Goal: Use online tool/utility: Utilize a website feature to perform a specific function

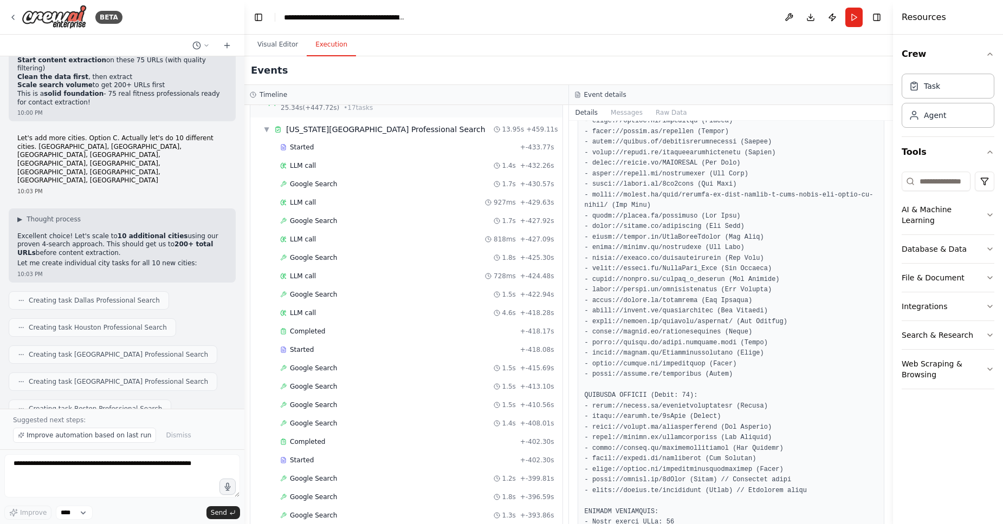
scroll to position [877, 0]
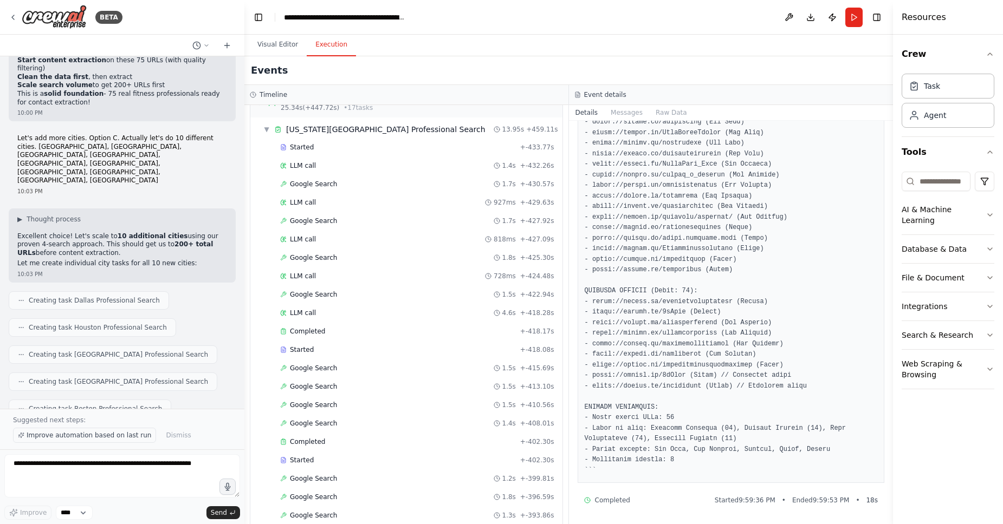
click at [106, 438] on span "Improve automation based on last run" at bounding box center [89, 435] width 125 height 9
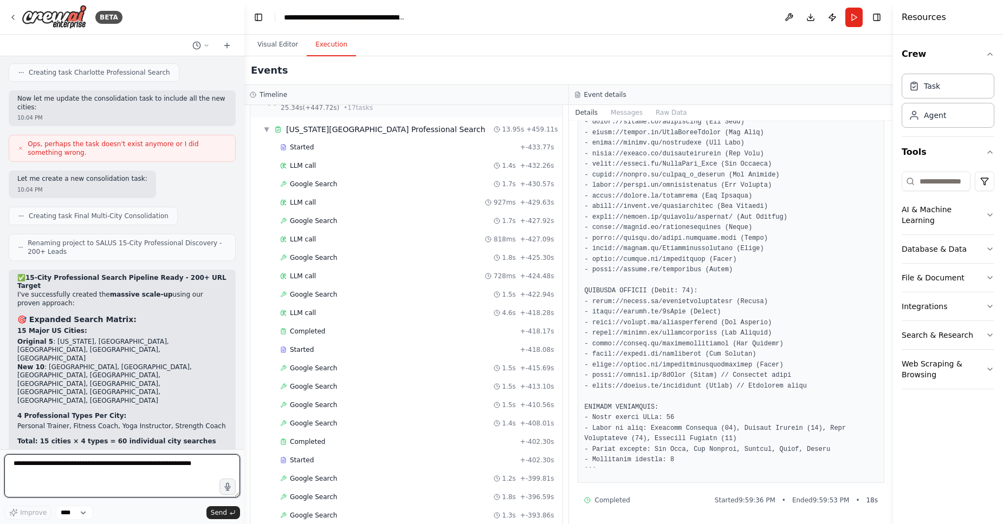
scroll to position [20221, 0]
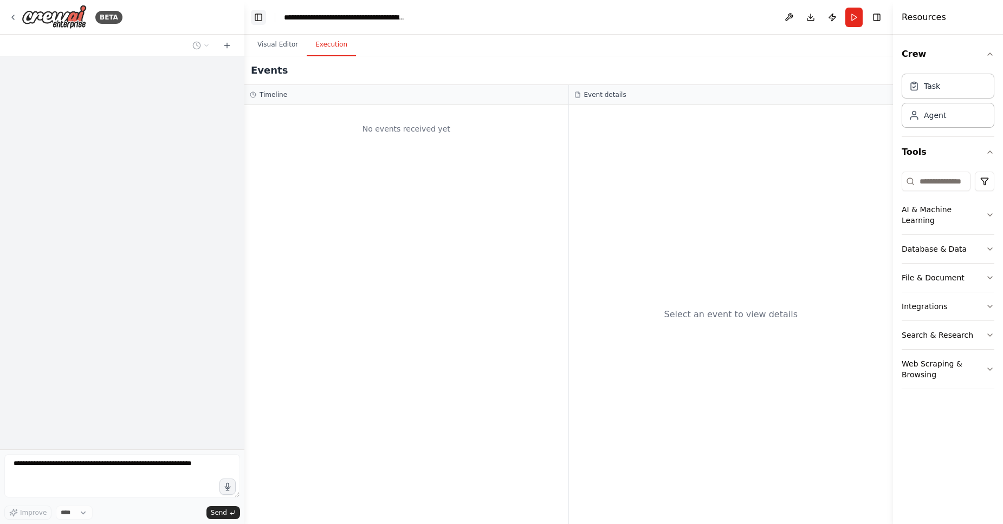
click at [259, 19] on button "Toggle Left Sidebar" at bounding box center [258, 17] width 15 height 15
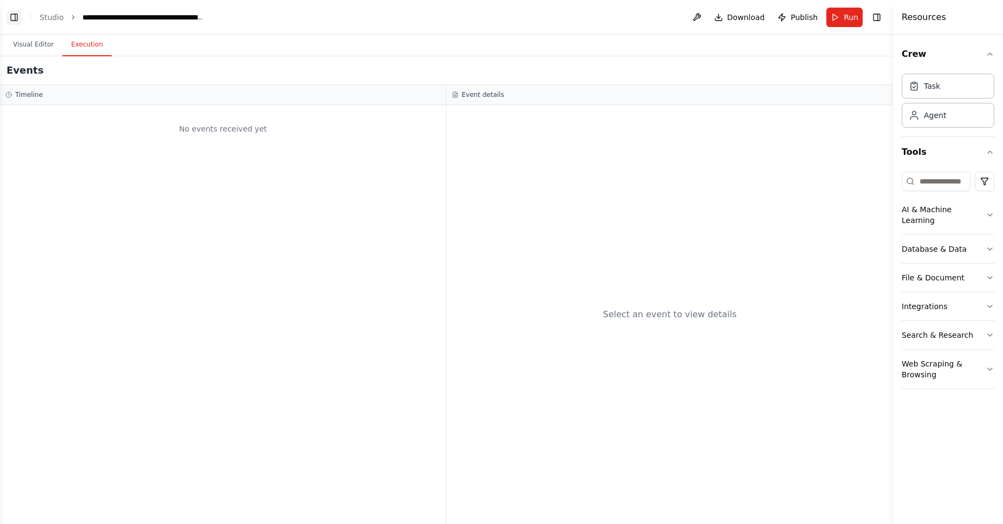
click at [20, 19] on button "Toggle Left Sidebar" at bounding box center [14, 17] width 15 height 15
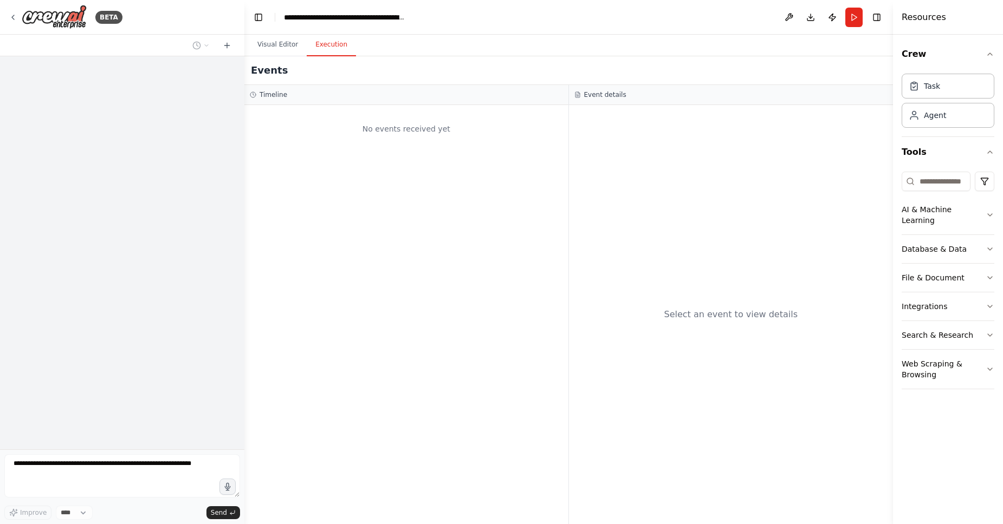
click at [6, 21] on div "BETA" at bounding box center [122, 17] width 244 height 35
click at [16, 21] on icon at bounding box center [13, 17] width 9 height 9
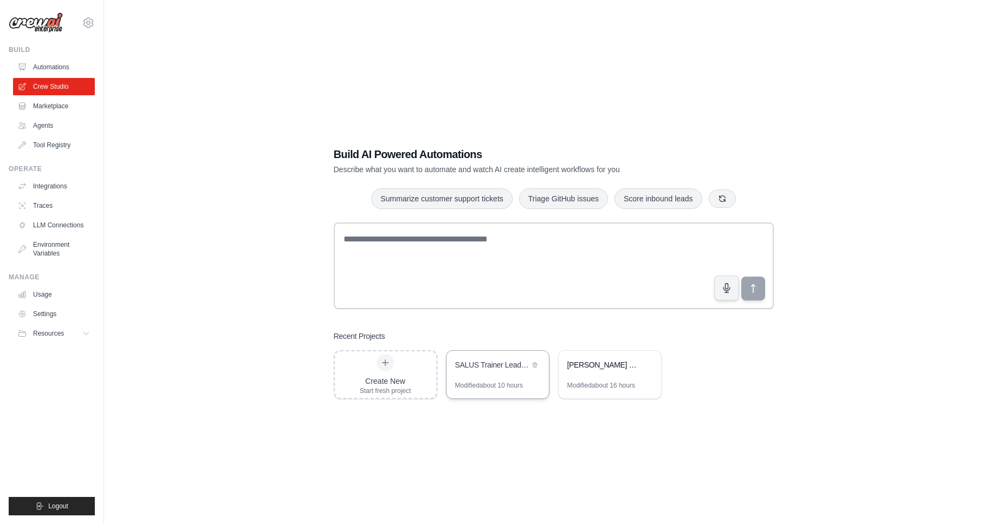
click at [492, 370] on div "SALUS Trainer Lead Finder - Compliant Web Discovery" at bounding box center [492, 366] width 74 height 13
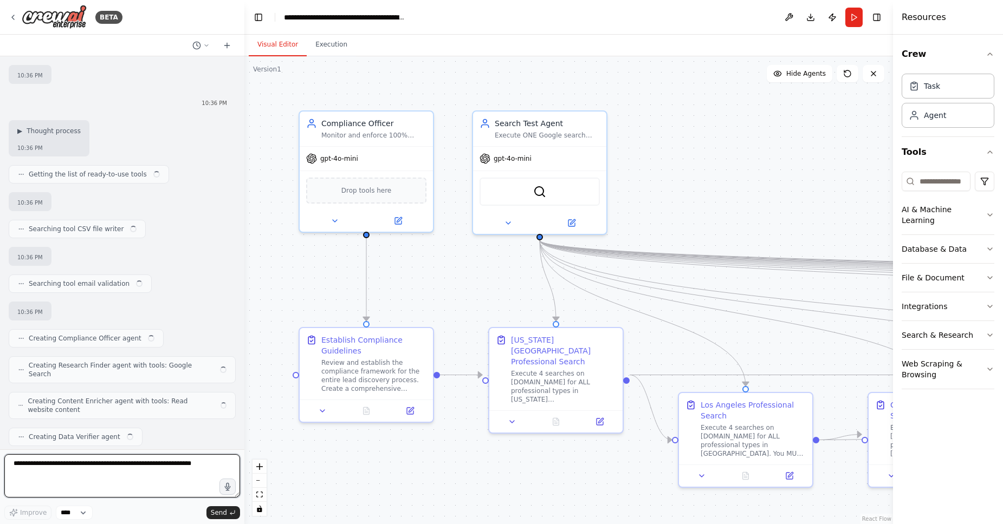
click at [164, 467] on textarea at bounding box center [122, 476] width 236 height 43
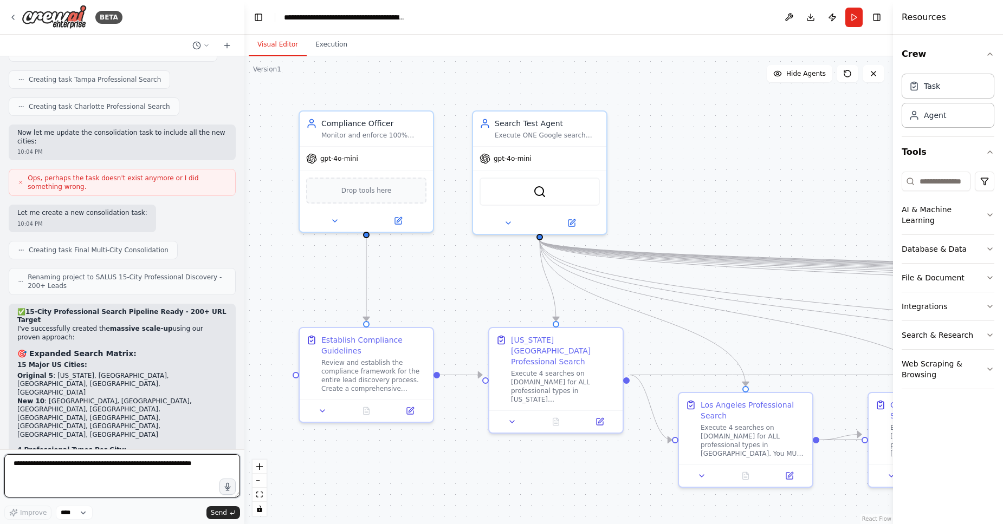
scroll to position [20221, 0]
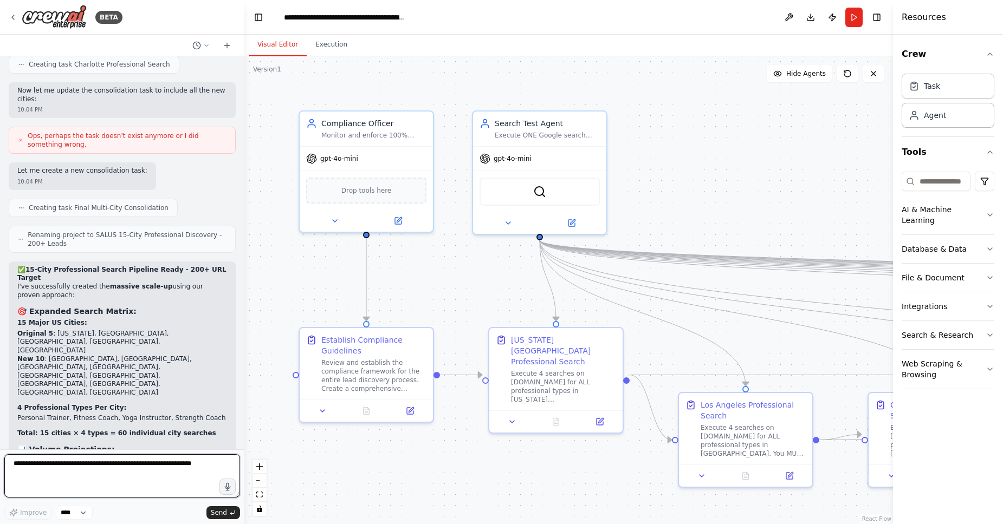
click at [107, 468] on textarea at bounding box center [122, 476] width 236 height 43
type textarea "********"
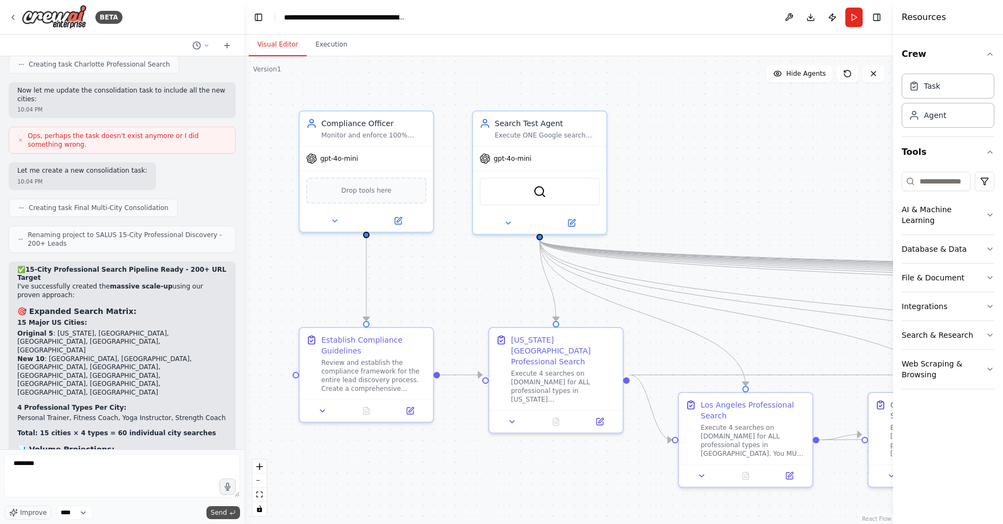
click at [226, 511] on span "Send" at bounding box center [219, 513] width 16 height 9
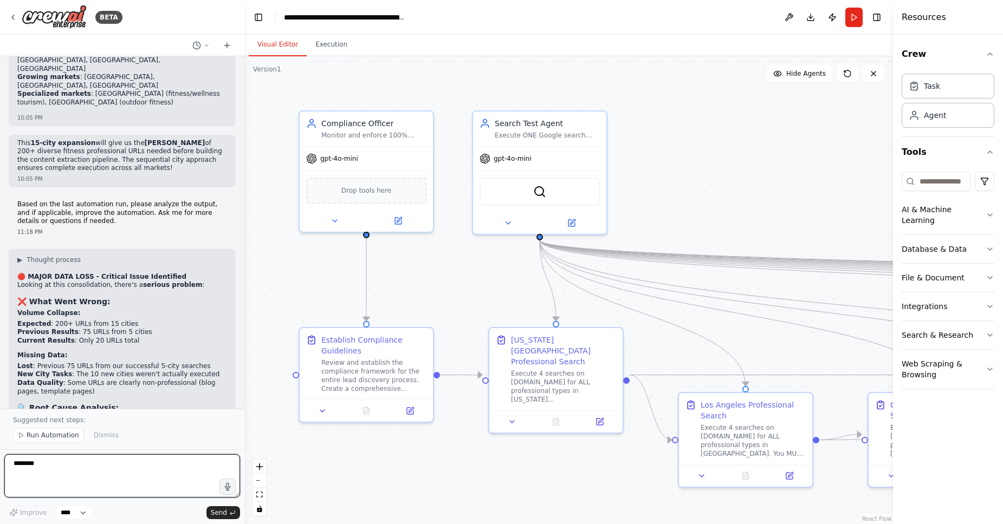
scroll to position [20862, 0]
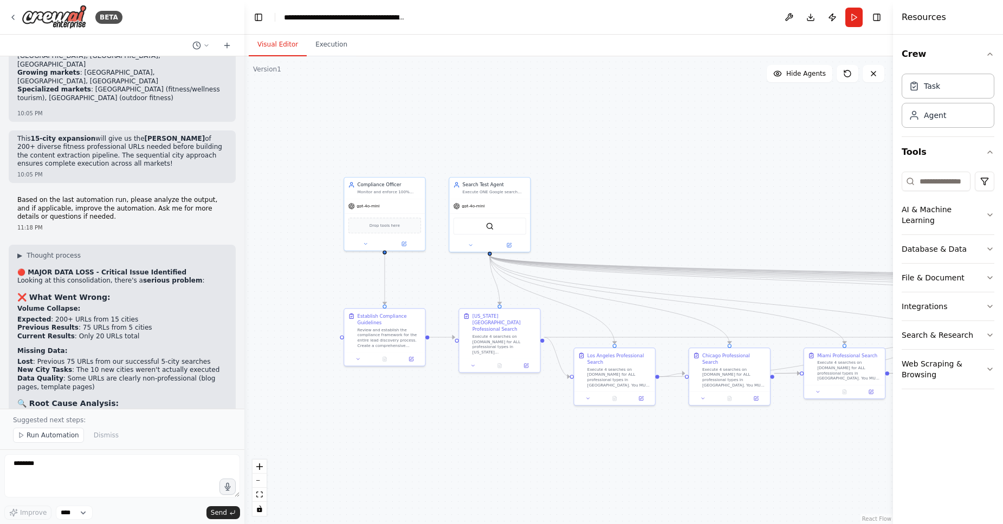
click at [488, 456] on div ".deletable-edge-delete-btn { width: 20px; height: 20px; border: 0px solid #ffff…" at bounding box center [568, 290] width 649 height 468
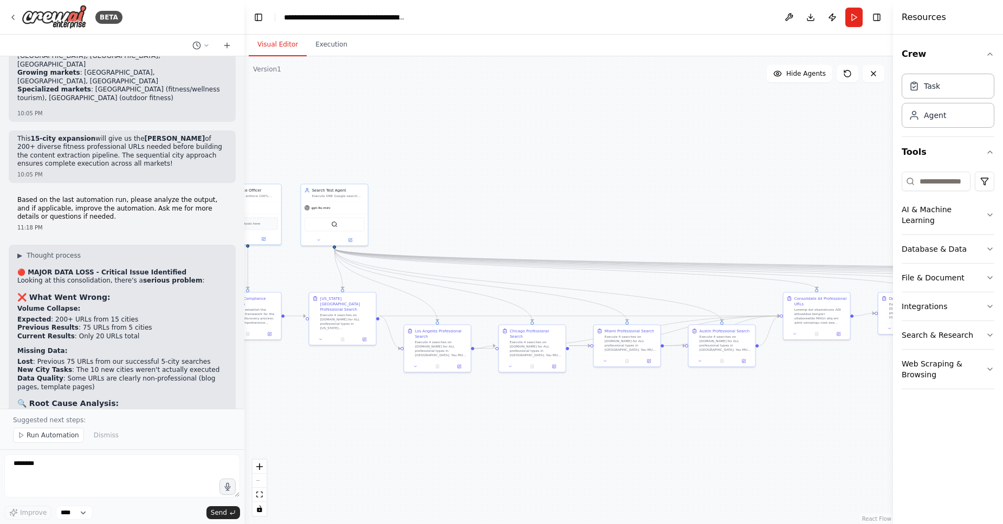
drag, startPoint x: 550, startPoint y: 472, endPoint x: 324, endPoint y: 422, distance: 231.6
click at [324, 422] on div ".deletable-edge-delete-btn { width: 20px; height: 20px; border: 0px solid #ffff…" at bounding box center [568, 290] width 649 height 468
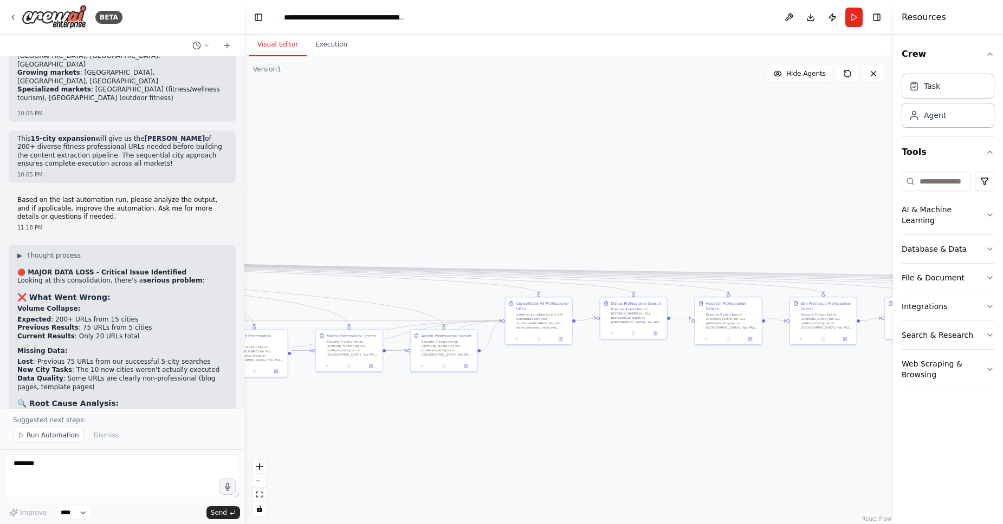
drag, startPoint x: 492, startPoint y: 420, endPoint x: 258, endPoint y: 450, distance: 235.5
click at [258, 450] on div ".deletable-edge-delete-btn { width: 20px; height: 20px; border: 0px solid #ffff…" at bounding box center [568, 290] width 649 height 468
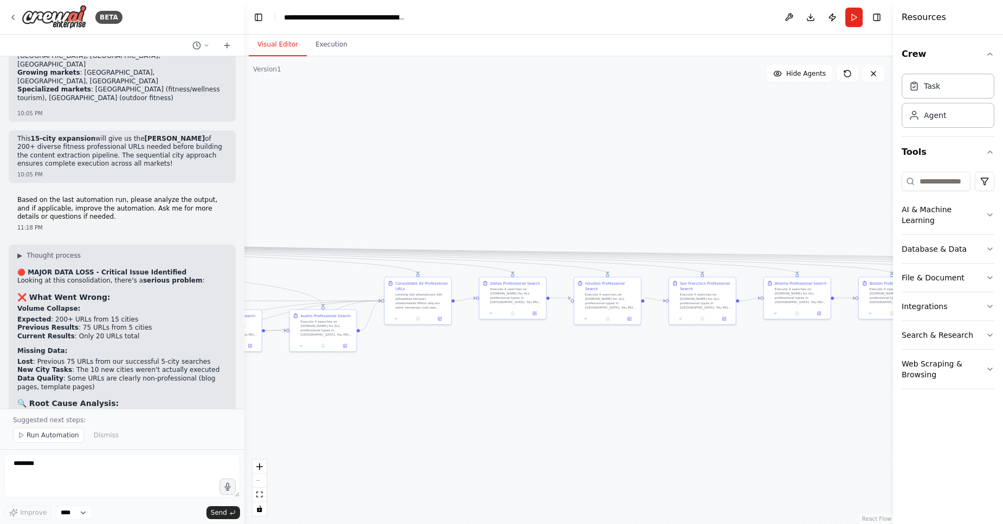
drag, startPoint x: 454, startPoint y: 425, endPoint x: 360, endPoint y: 386, distance: 101.5
click at [360, 387] on div ".deletable-edge-delete-btn { width: 20px; height: 20px; border: 0px solid #ffff…" at bounding box center [568, 290] width 649 height 468
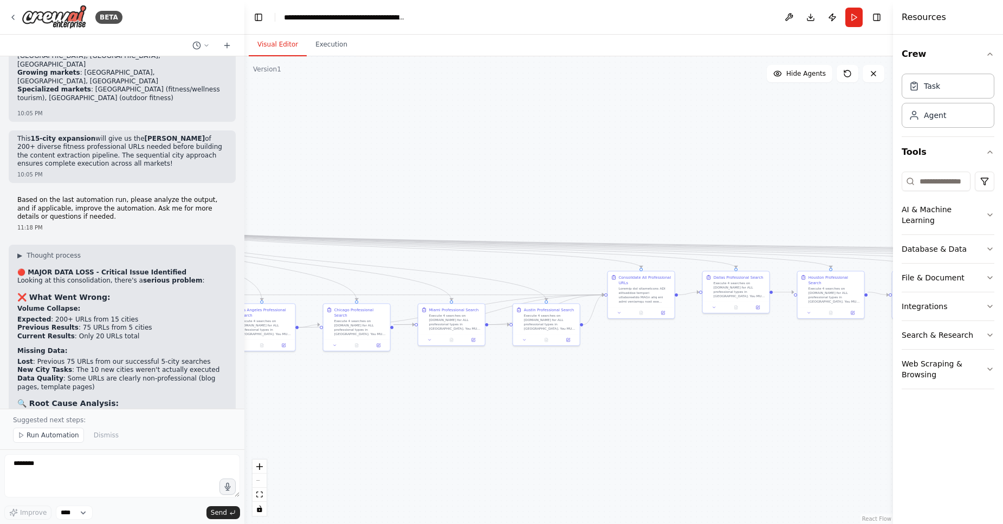
drag, startPoint x: 375, startPoint y: 402, endPoint x: 610, endPoint y: 392, distance: 234.3
click at [610, 392] on div ".deletable-edge-delete-btn { width: 20px; height: 20px; border: 0px solid #ffff…" at bounding box center [568, 290] width 649 height 468
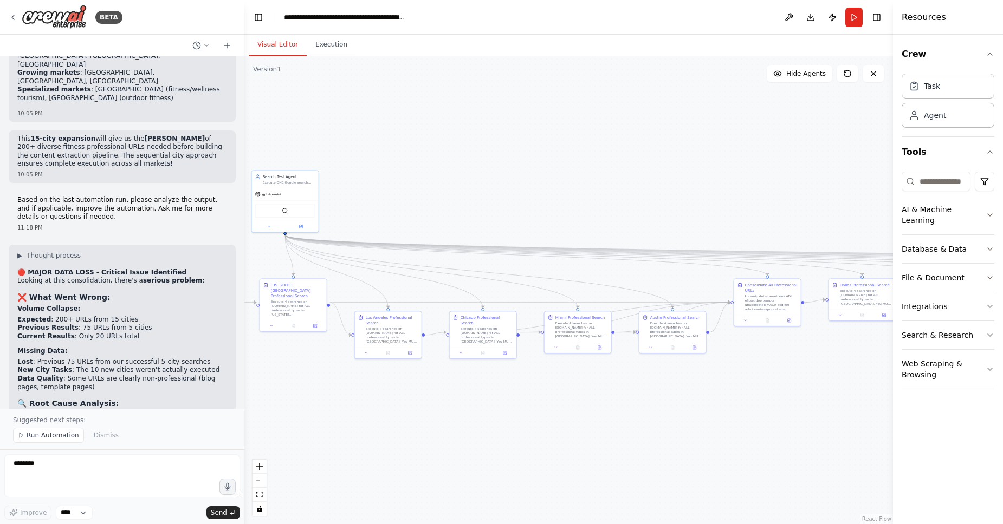
drag, startPoint x: 453, startPoint y: 409, endPoint x: 712, endPoint y: 396, distance: 259.3
click at [712, 396] on div ".deletable-edge-delete-btn { width: 20px; height: 20px; border: 0px solid #ffff…" at bounding box center [568, 290] width 649 height 468
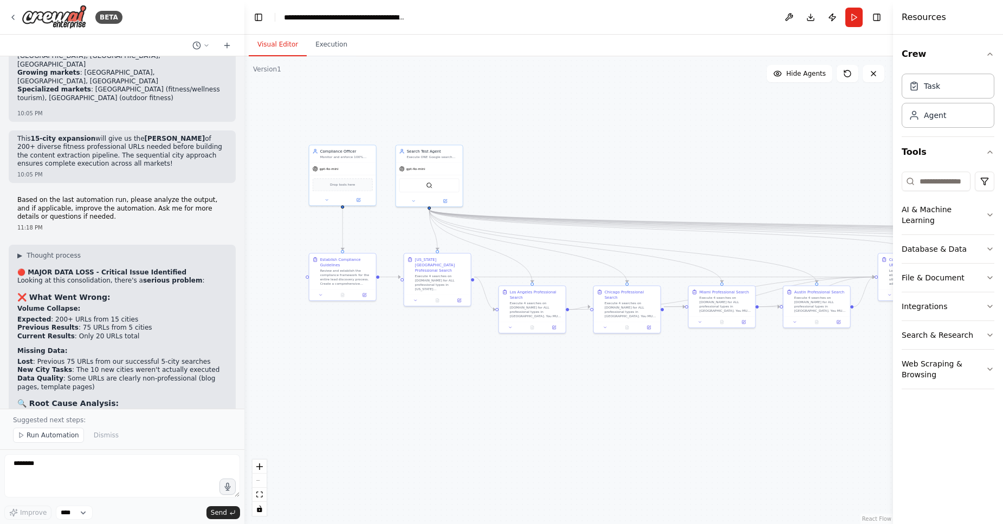
click at [591, 452] on div ".deletable-edge-delete-btn { width: 20px; height: 20px; border: 0px solid #ffff…" at bounding box center [568, 290] width 649 height 468
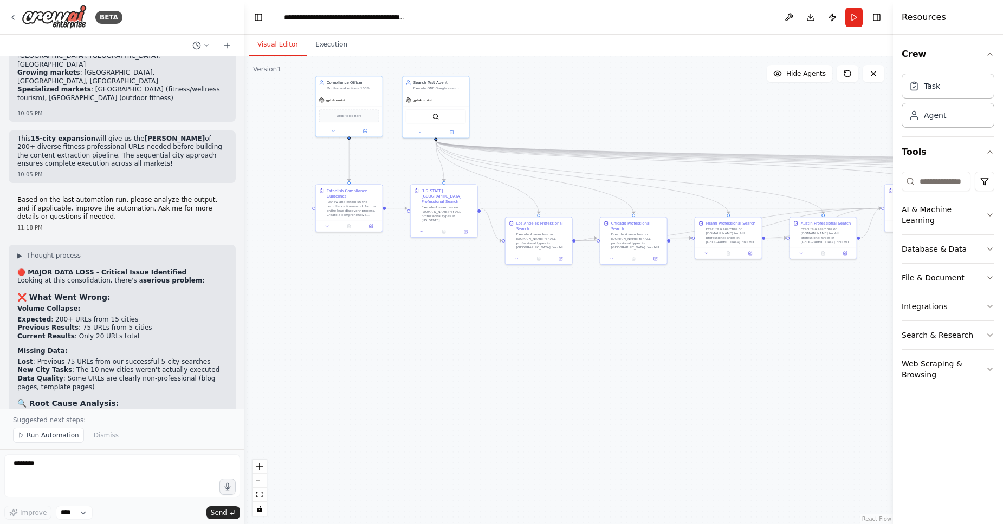
drag, startPoint x: 706, startPoint y: 368, endPoint x: 768, endPoint y: 283, distance: 105.9
click at [768, 283] on div ".deletable-edge-delete-btn { width: 20px; height: 20px; border: 0px solid #ffff…" at bounding box center [568, 290] width 649 height 468
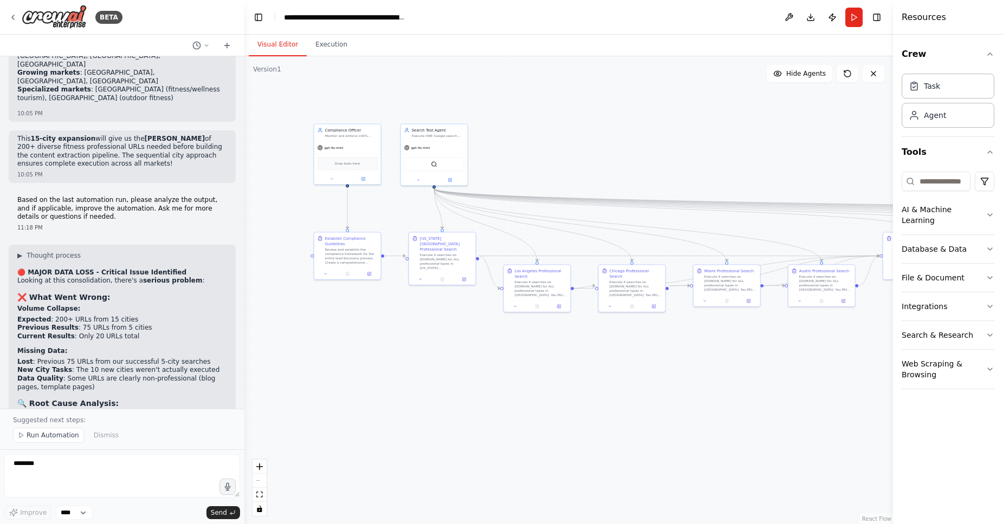
drag, startPoint x: 626, startPoint y: 348, endPoint x: 539, endPoint y: 414, distance: 109.4
click at [539, 414] on div ".deletable-edge-delete-btn { width: 20px; height: 20px; border: 0px solid #ffff…" at bounding box center [568, 290] width 649 height 468
drag, startPoint x: 515, startPoint y: 411, endPoint x: 523, endPoint y: 400, distance: 13.5
click at [527, 403] on div ".deletable-edge-delete-btn { width: 20px; height: 20px; border: 0px solid #ffff…" at bounding box center [568, 290] width 649 height 468
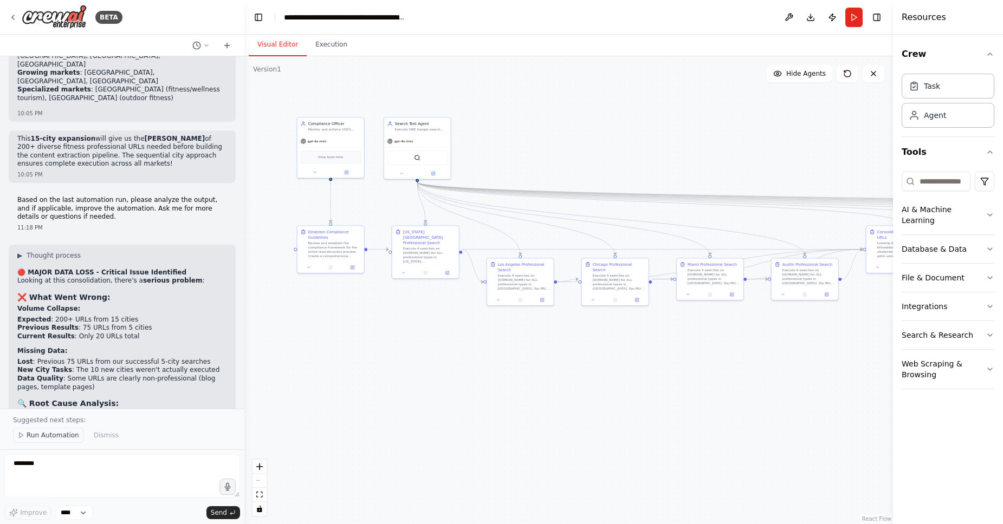
click at [57, 437] on span "Run Automation" at bounding box center [53, 435] width 53 height 9
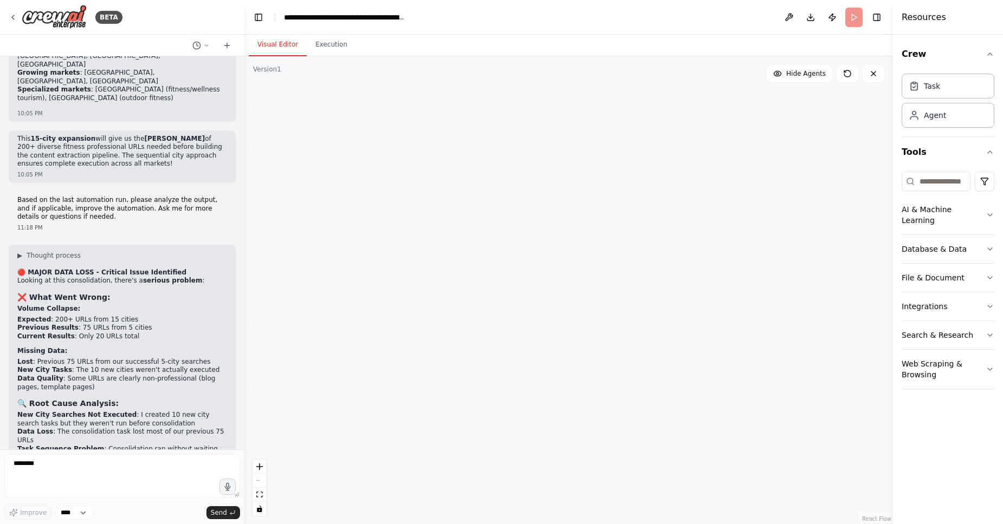
scroll to position [20821, 0]
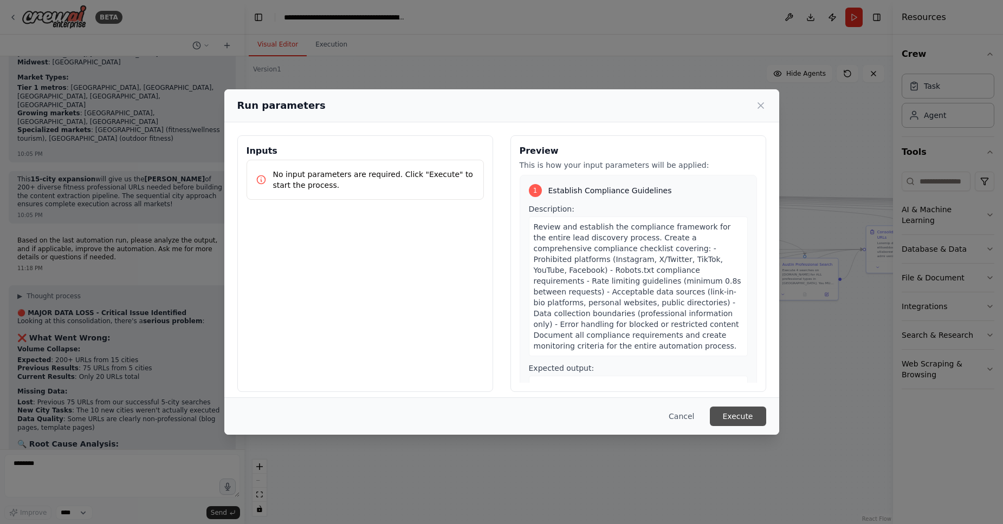
click at [743, 424] on button "Execute" at bounding box center [738, 417] width 56 height 20
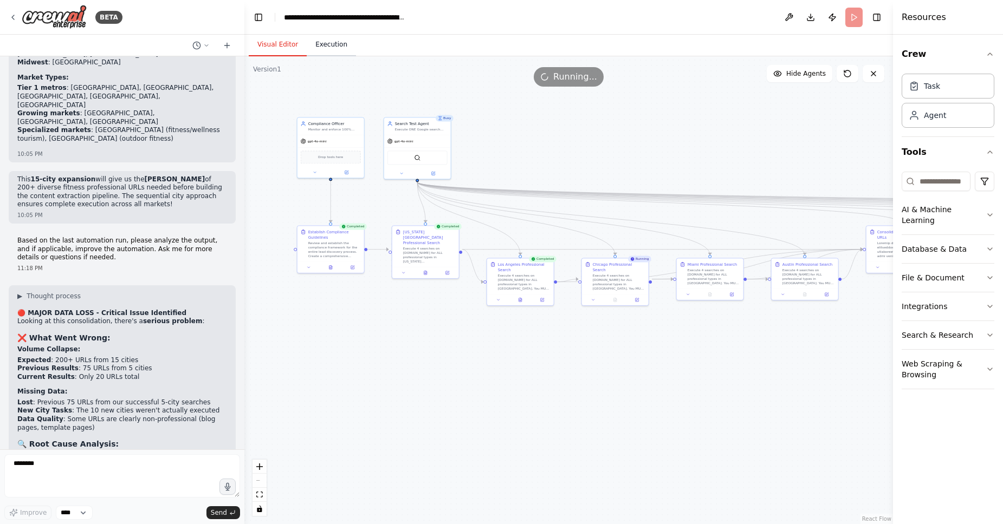
click at [339, 48] on button "Execution" at bounding box center [331, 45] width 49 height 23
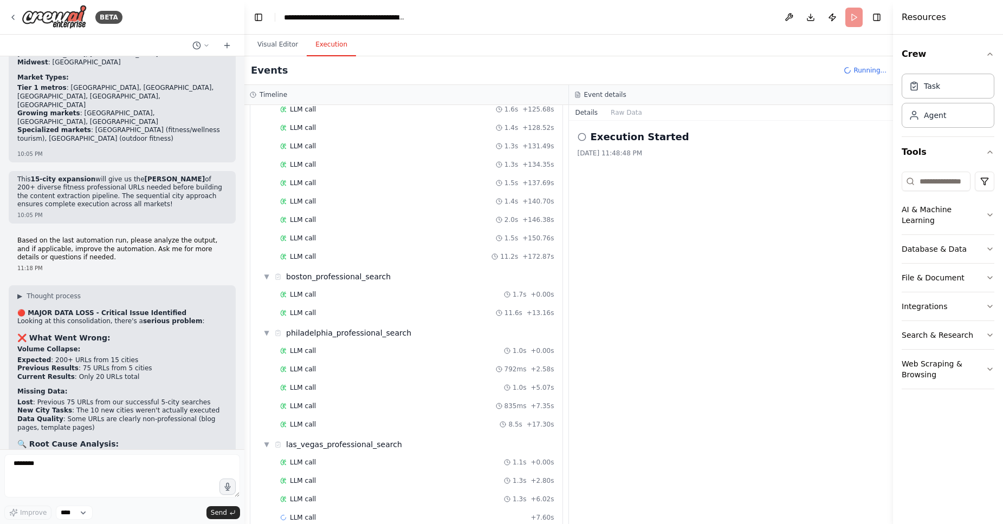
scroll to position [3873, 0]
